Goal: Communication & Community: Connect with others

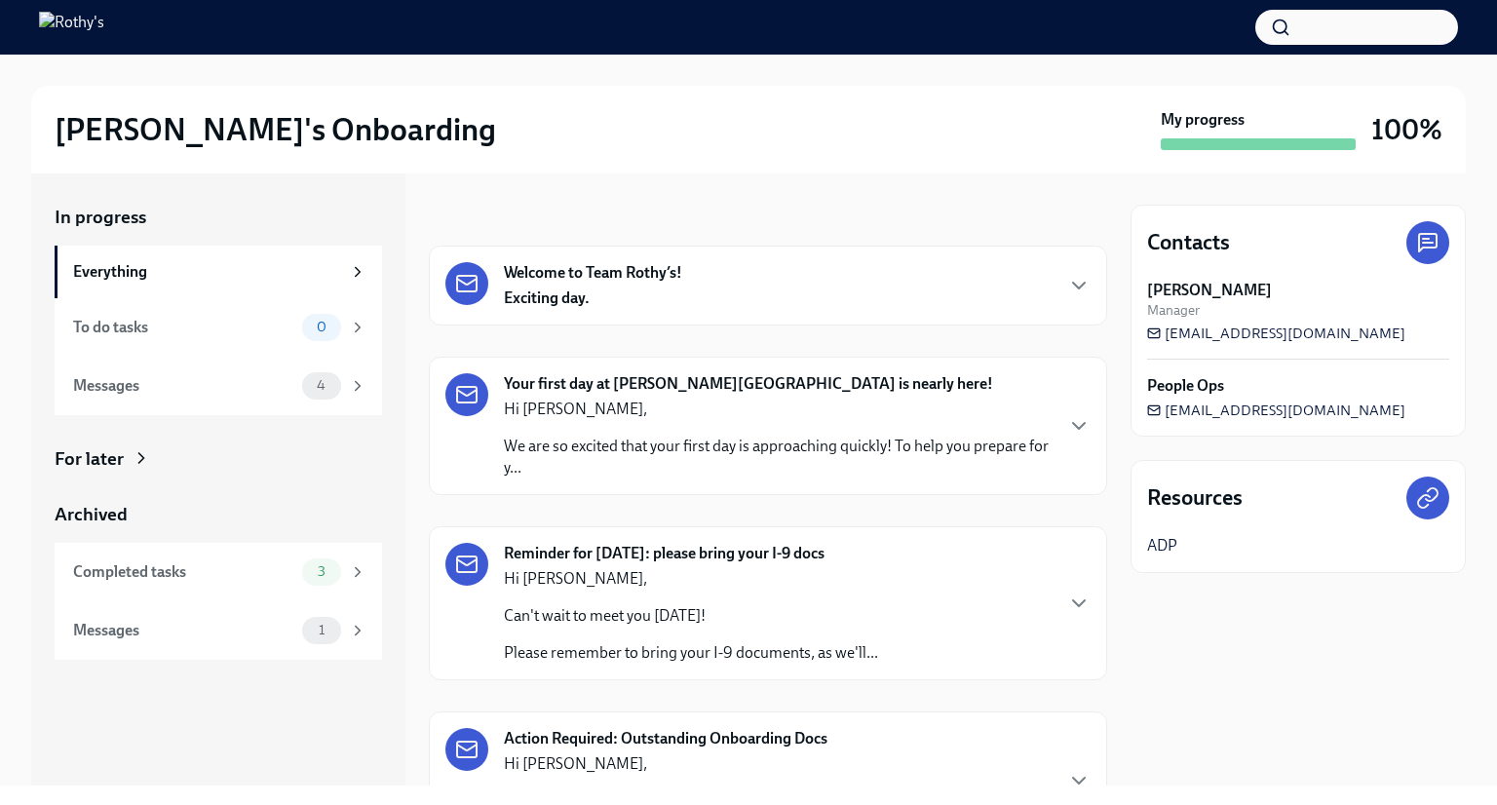
click at [626, 276] on strong "Welcome to Team Rothy’s!" at bounding box center [593, 272] width 178 height 21
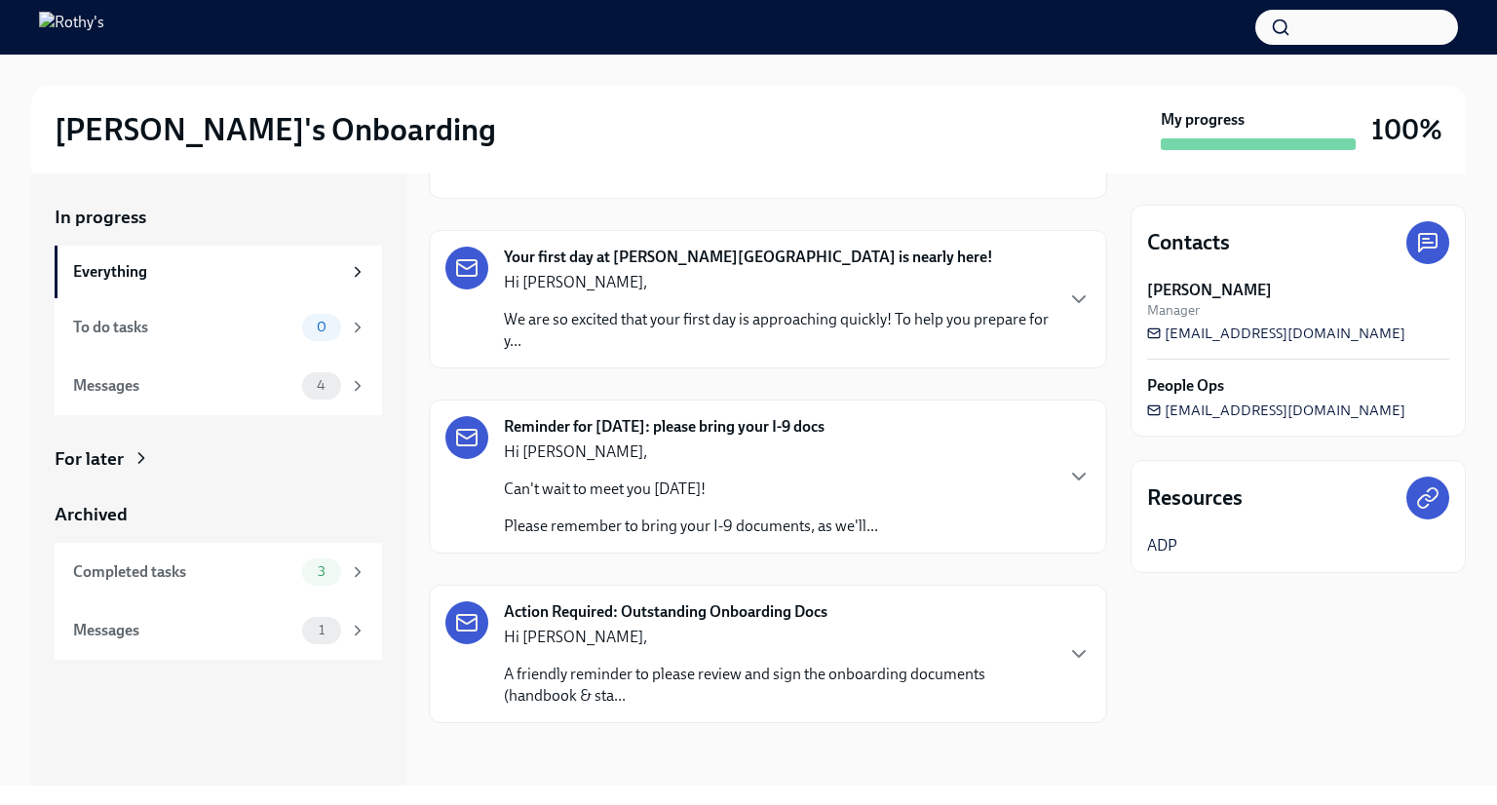
scroll to position [1940, 0]
click at [250, 632] on div "Messages" at bounding box center [183, 630] width 221 height 21
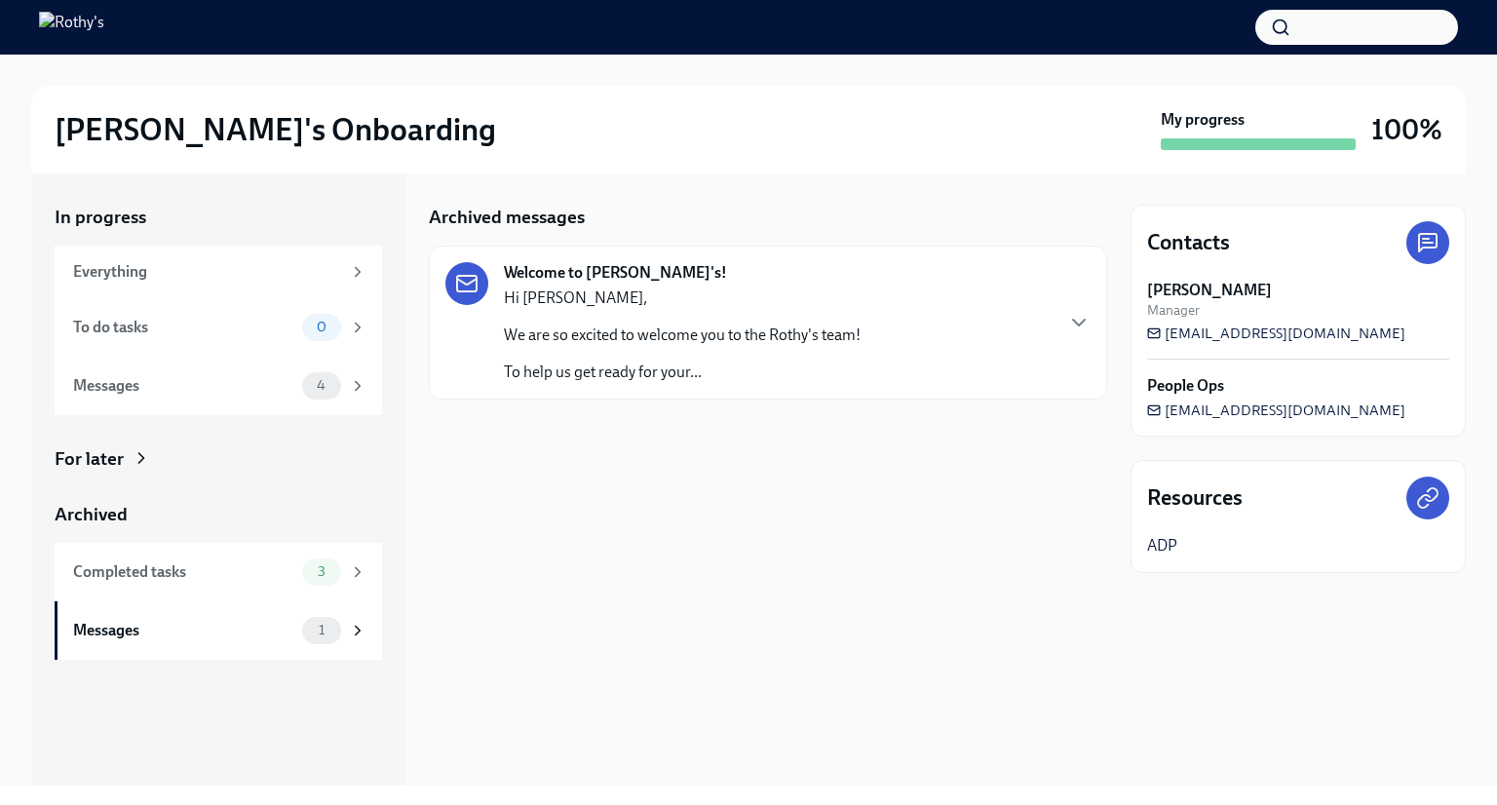
click at [631, 356] on div "Hi [PERSON_NAME], We are so excited to welcome you to the Rothy's team! To help…" at bounding box center [682, 334] width 357 height 95
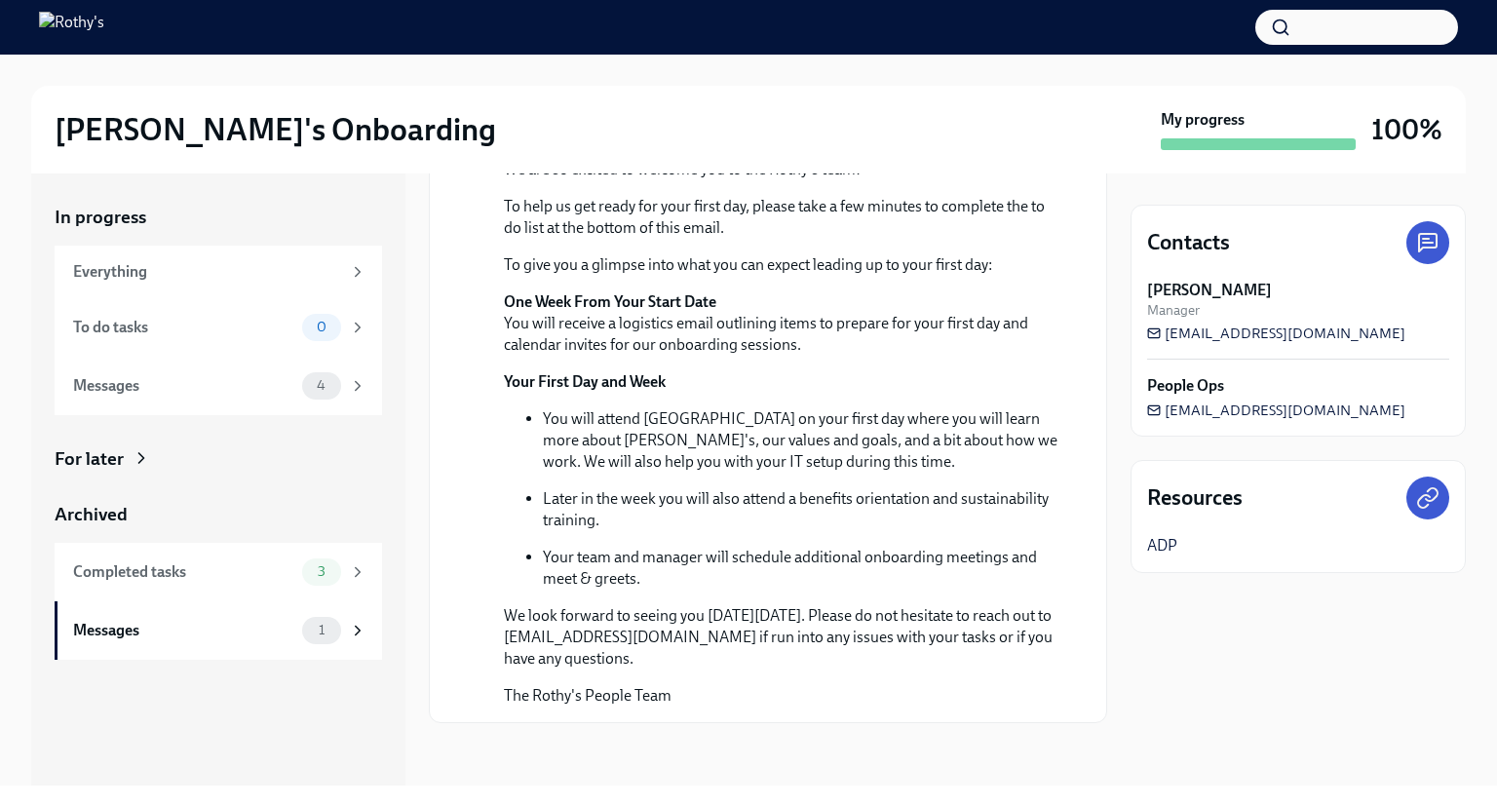
scroll to position [511, 0]
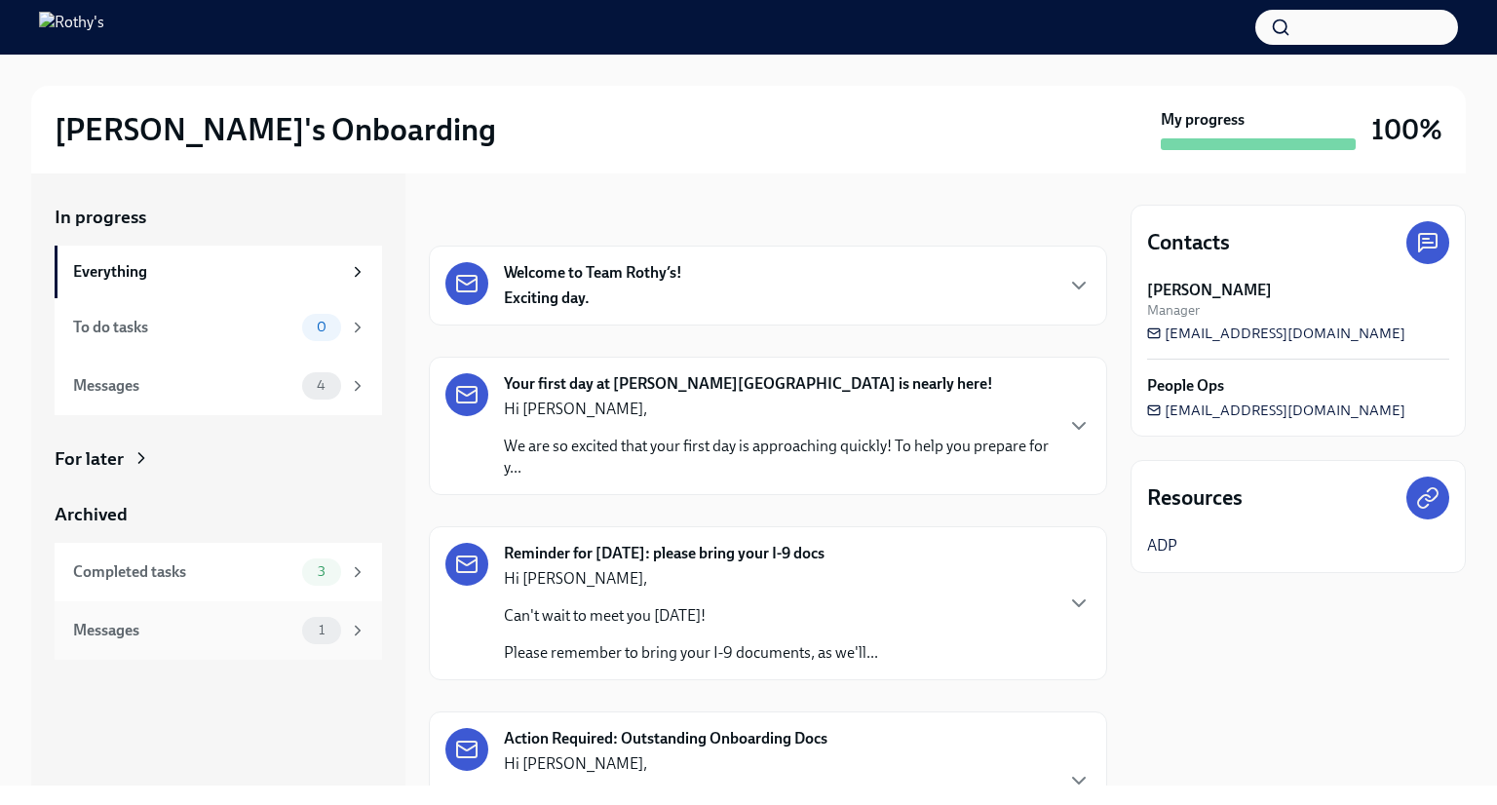
click at [209, 628] on div "Messages" at bounding box center [183, 630] width 221 height 21
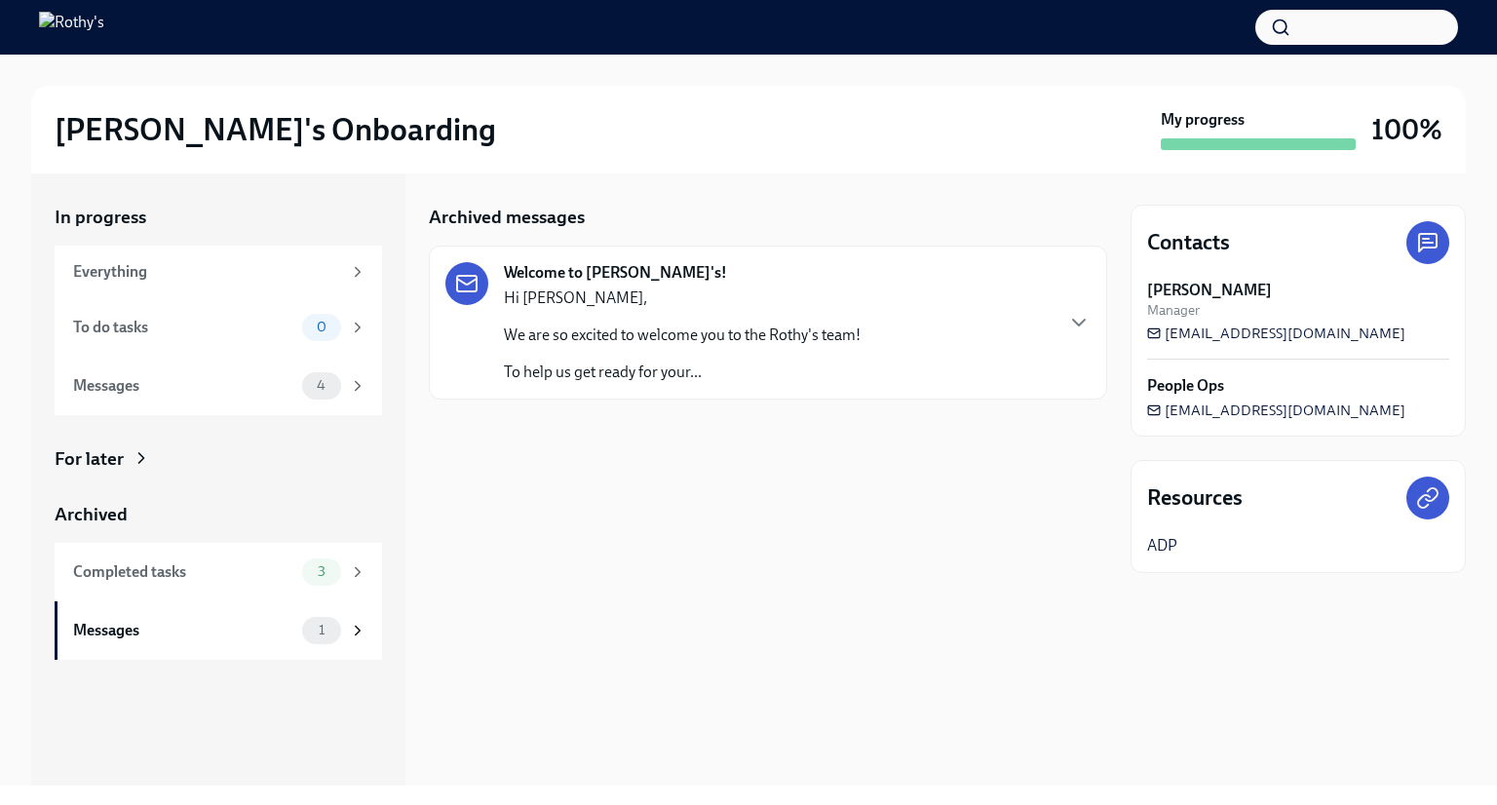
click at [492, 317] on div "Welcome to [PERSON_NAME]'s! Hi [PERSON_NAME], We are so excited to welcome you …" at bounding box center [652, 322] width 415 height 121
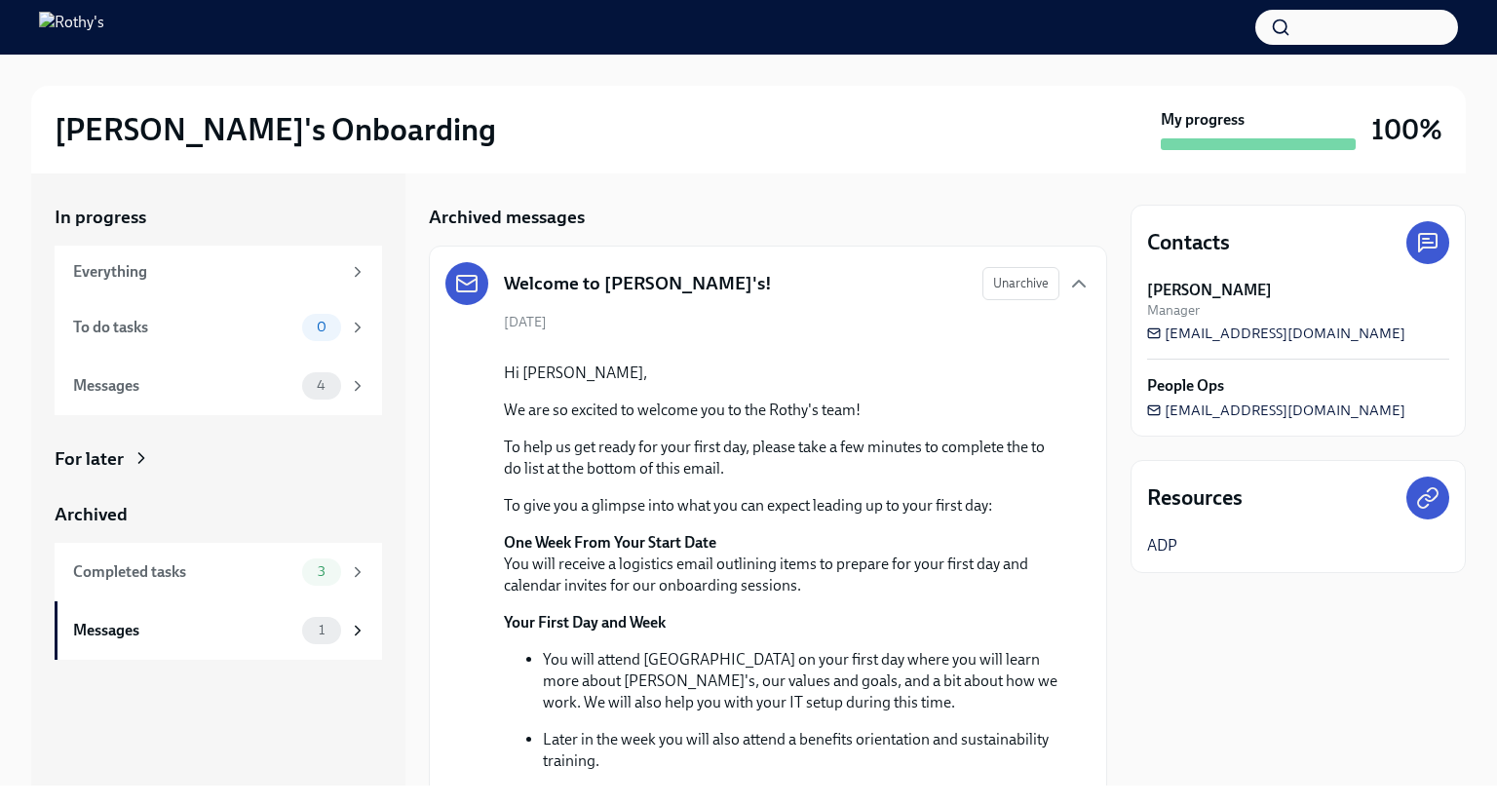
click at [133, 144] on h2 "[PERSON_NAME]'s Onboarding" at bounding box center [275, 129] width 441 height 39
click at [144, 262] on div "Everything" at bounding box center [207, 271] width 268 height 21
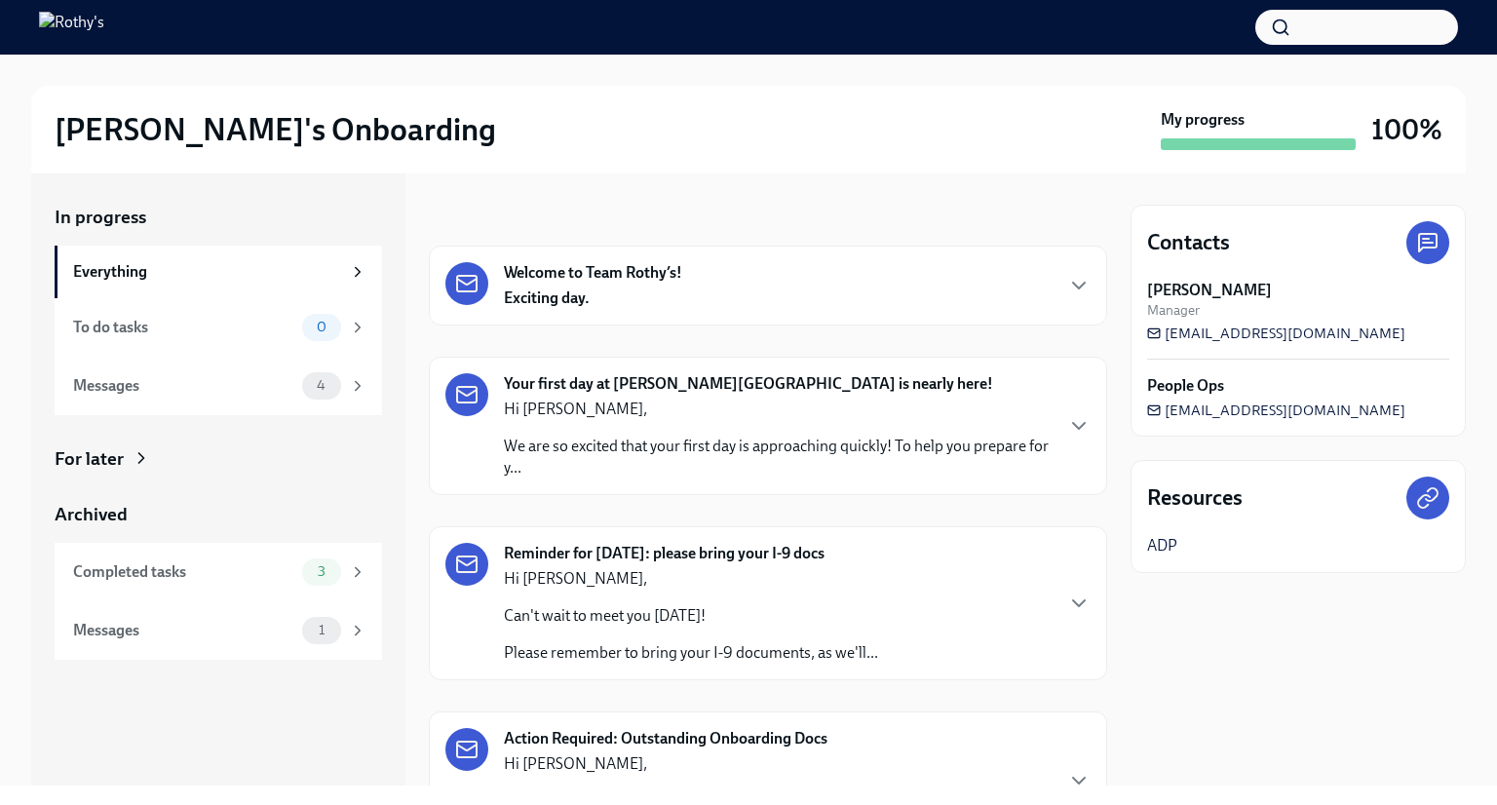
click at [666, 316] on div "Welcome to Team Rothy’s! Exciting day." at bounding box center [768, 286] width 678 height 80
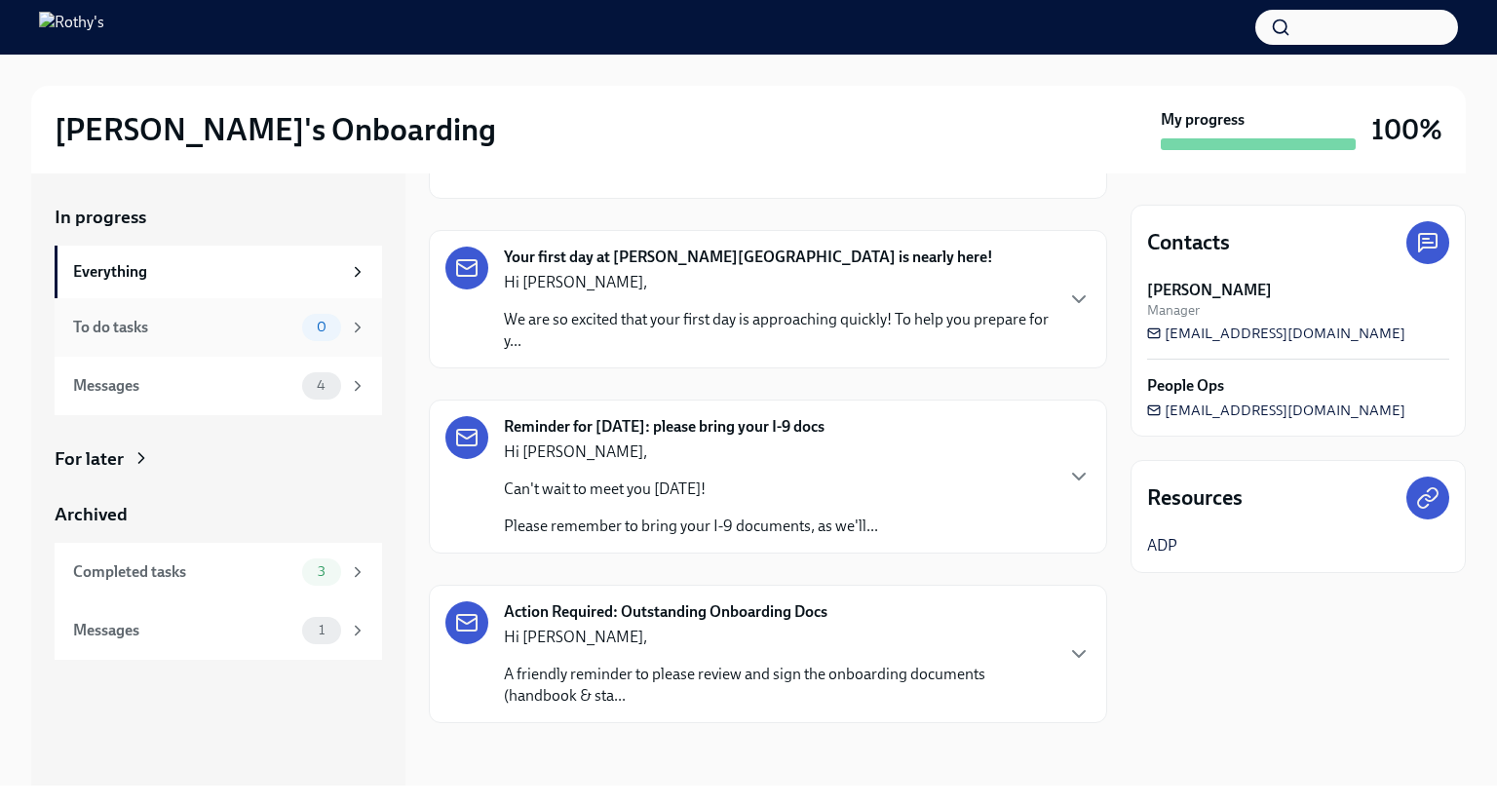
scroll to position [1940, 0]
click at [176, 395] on div "Messages" at bounding box center [183, 385] width 221 height 21
click at [693, 470] on div "Hi [PERSON_NAME], Can't wait to meet you [DATE]! Please remember to bring your …" at bounding box center [691, 488] width 374 height 95
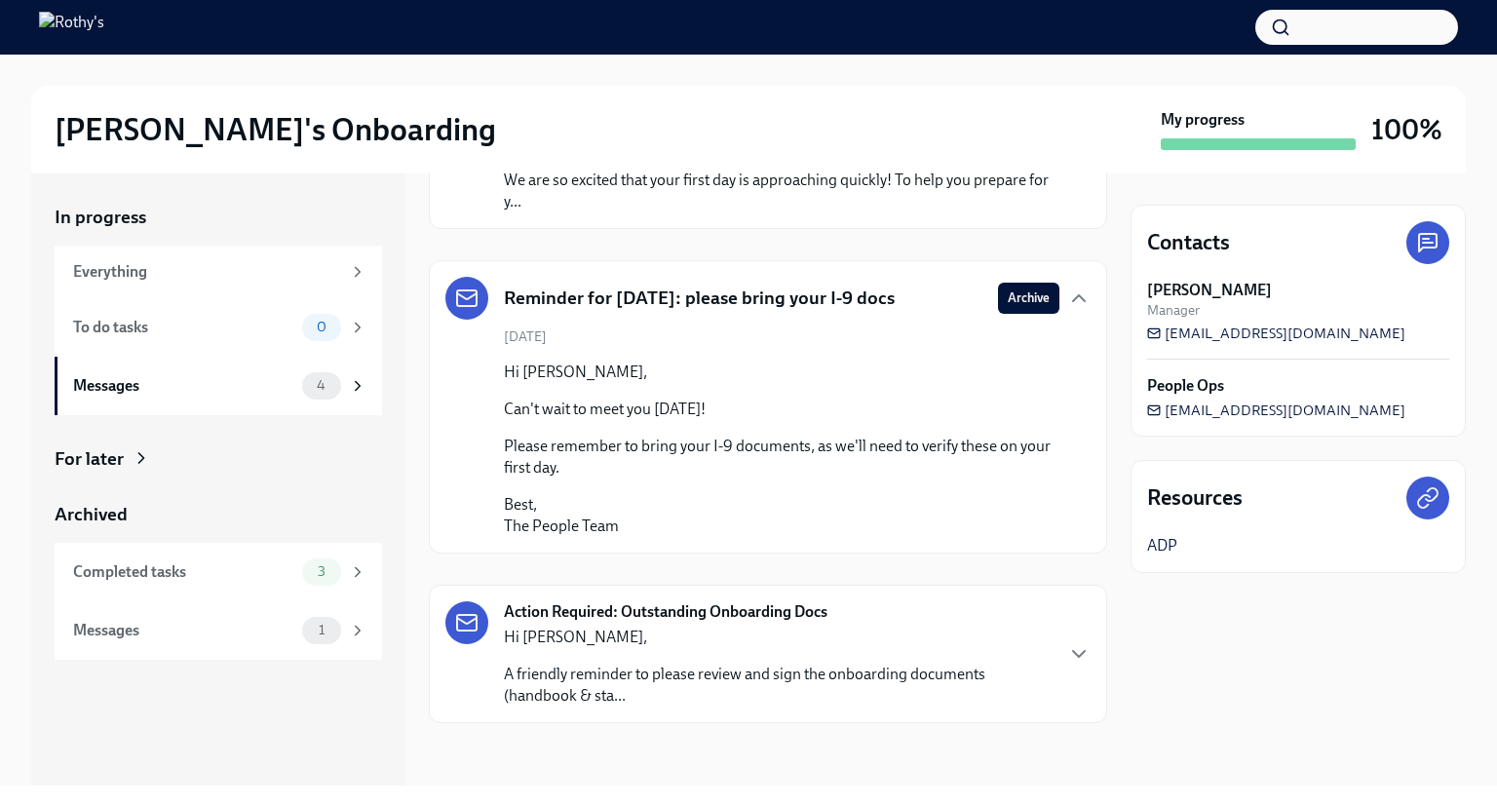
click at [617, 639] on p "Hi [PERSON_NAME]," at bounding box center [778, 637] width 548 height 21
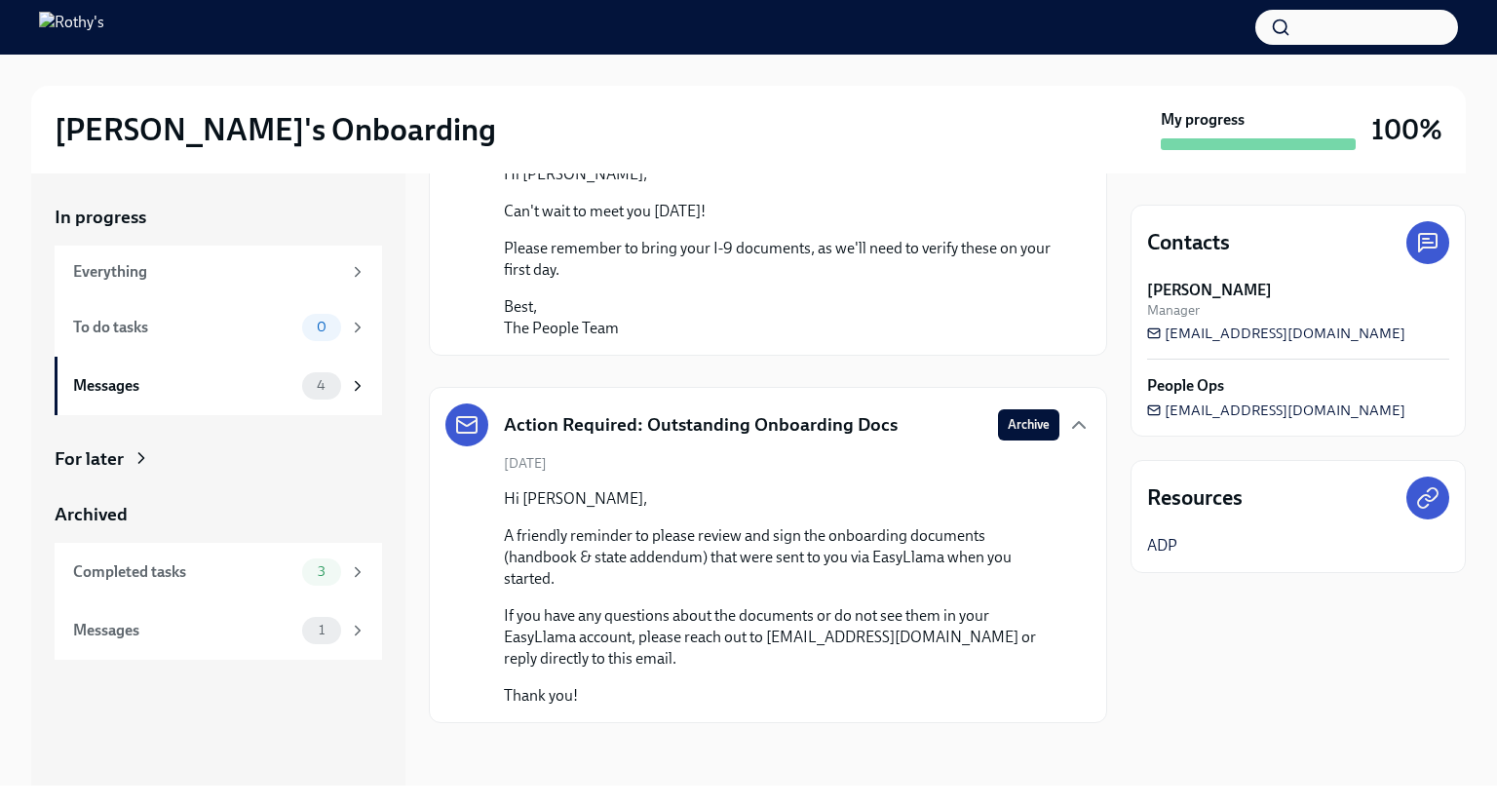
scroll to position [1789, 0]
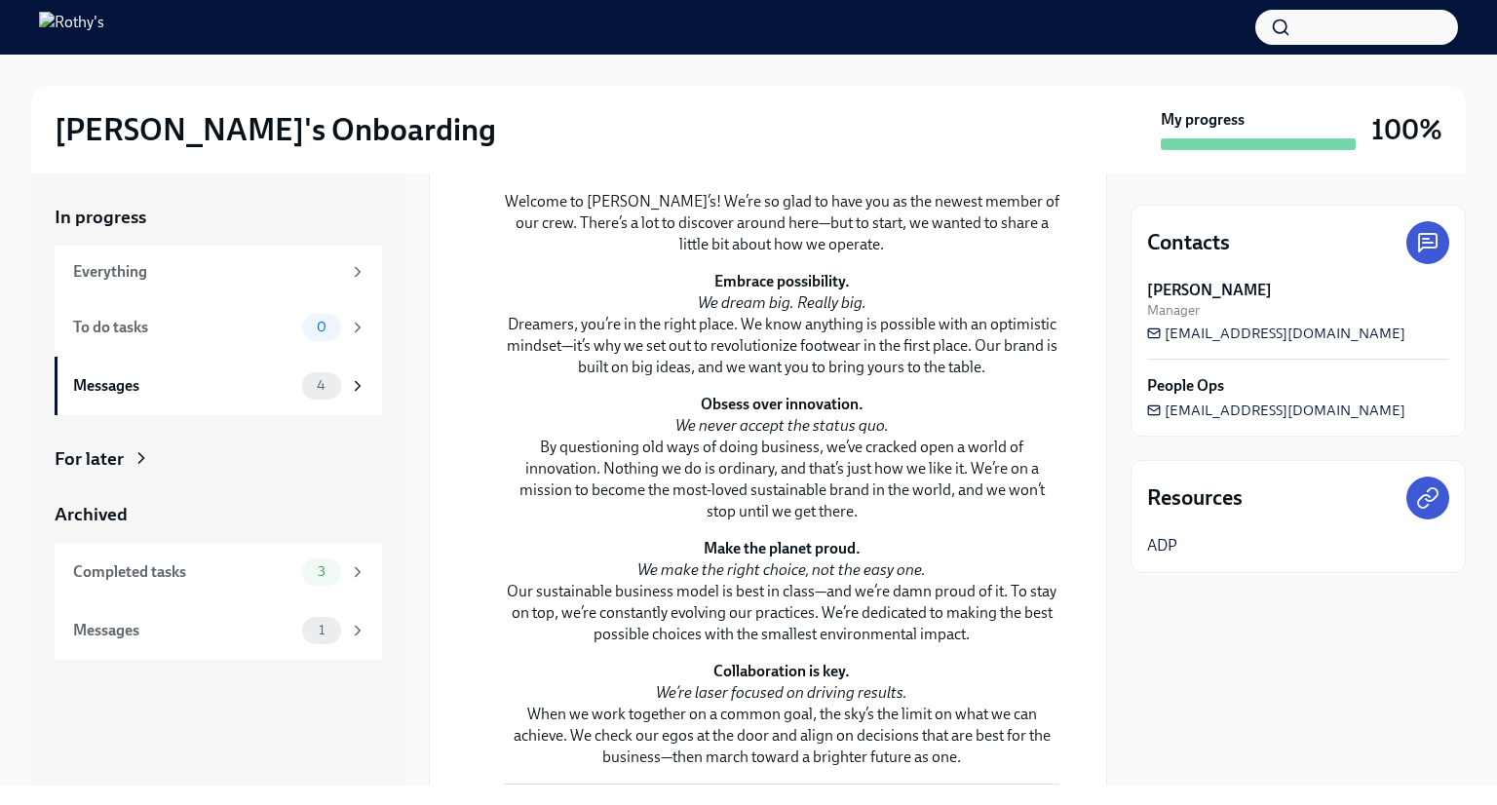
scroll to position [0, 0]
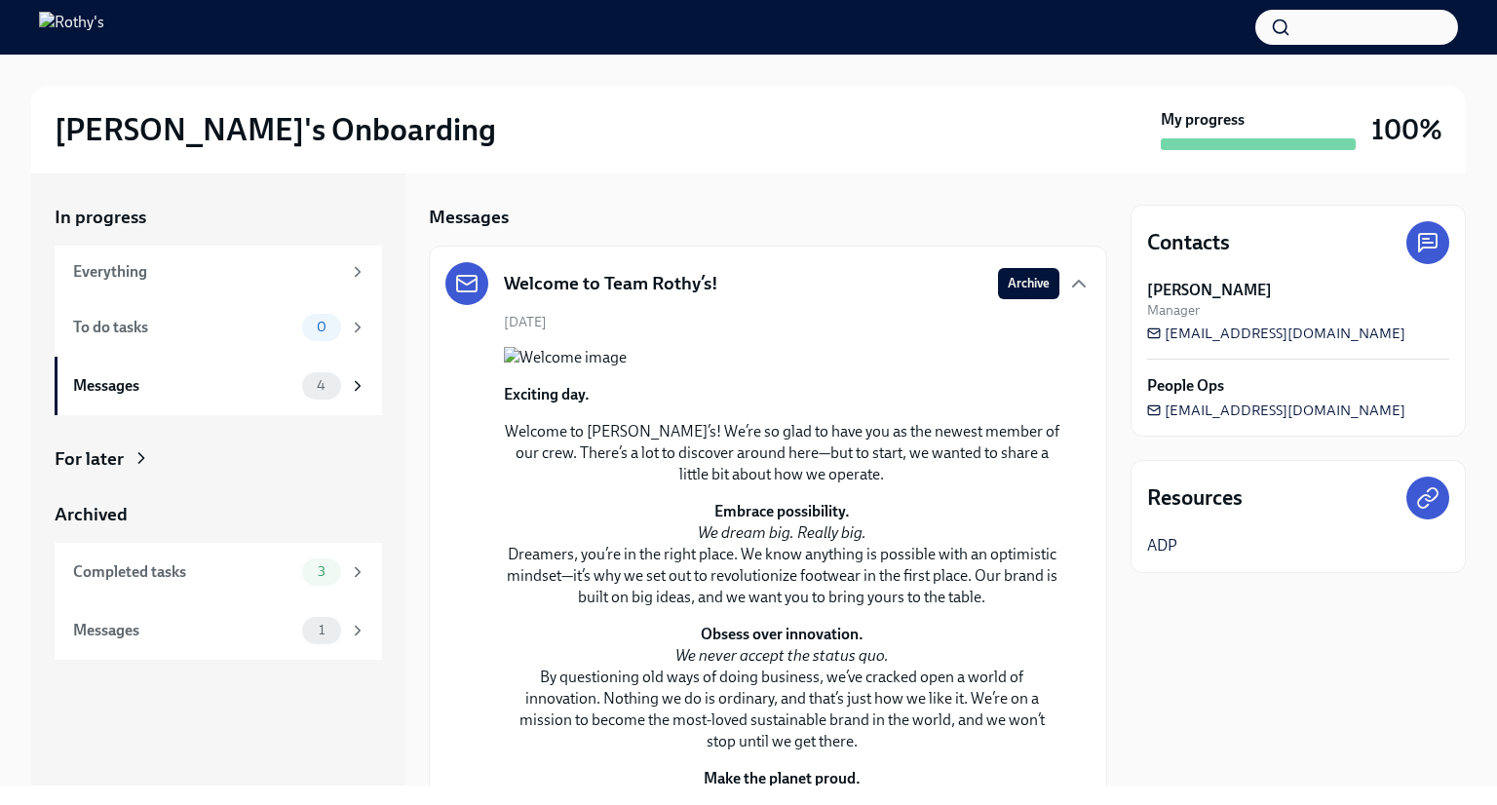
click at [106, 452] on div "For later" at bounding box center [89, 458] width 69 height 25
